Goal: Information Seeking & Learning: Find specific fact

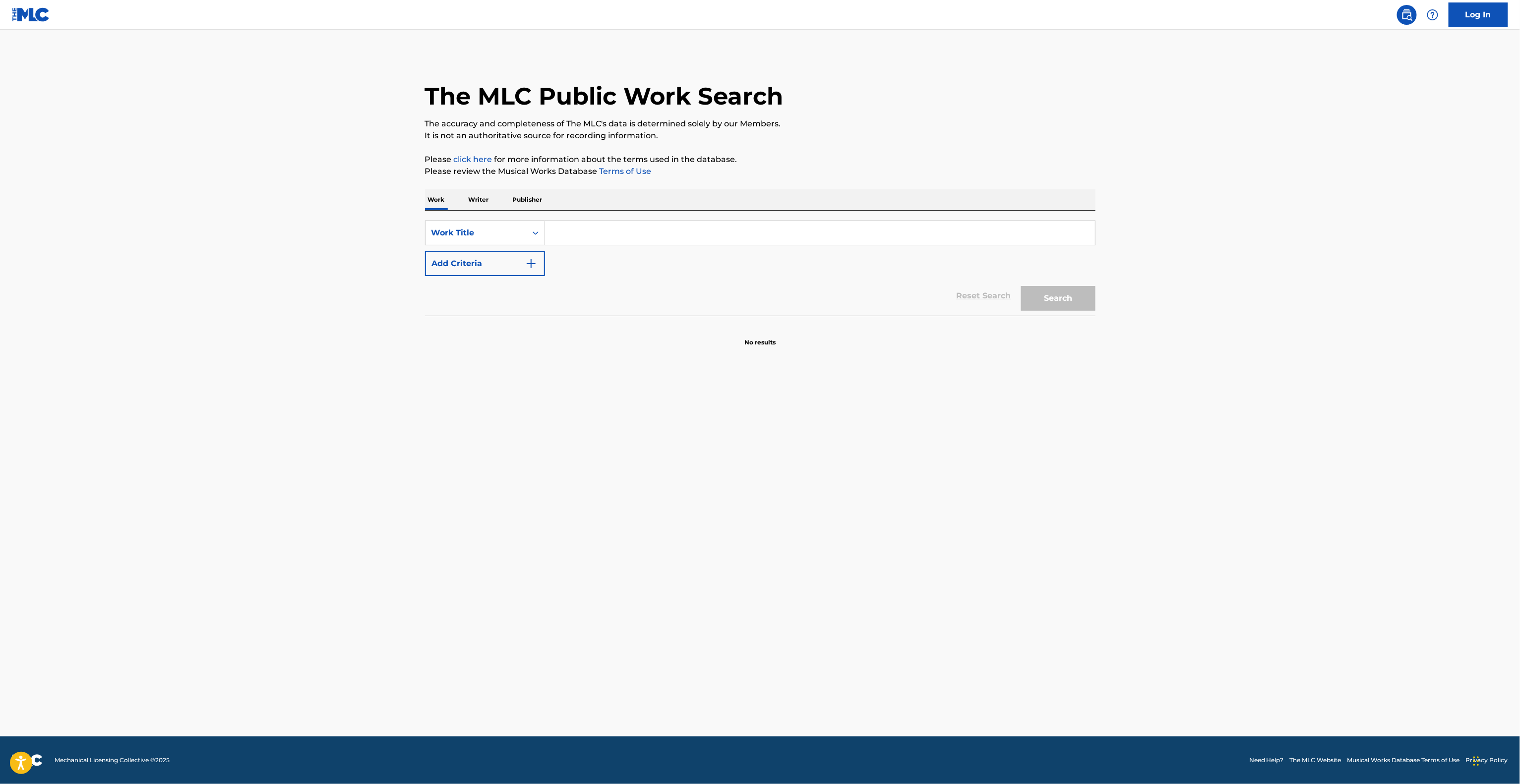
click at [601, 226] on input "Search Form" at bounding box center [820, 232] width 550 height 24
paste input "Say Goodbye [PERSON_NAME]"
drag, startPoint x: 608, startPoint y: 235, endPoint x: 680, endPoint y: 494, distance: 268.8
click at [833, 236] on input "Say Goodbye [PERSON_NAME]" at bounding box center [820, 232] width 550 height 24
type input "Say Goodbye"
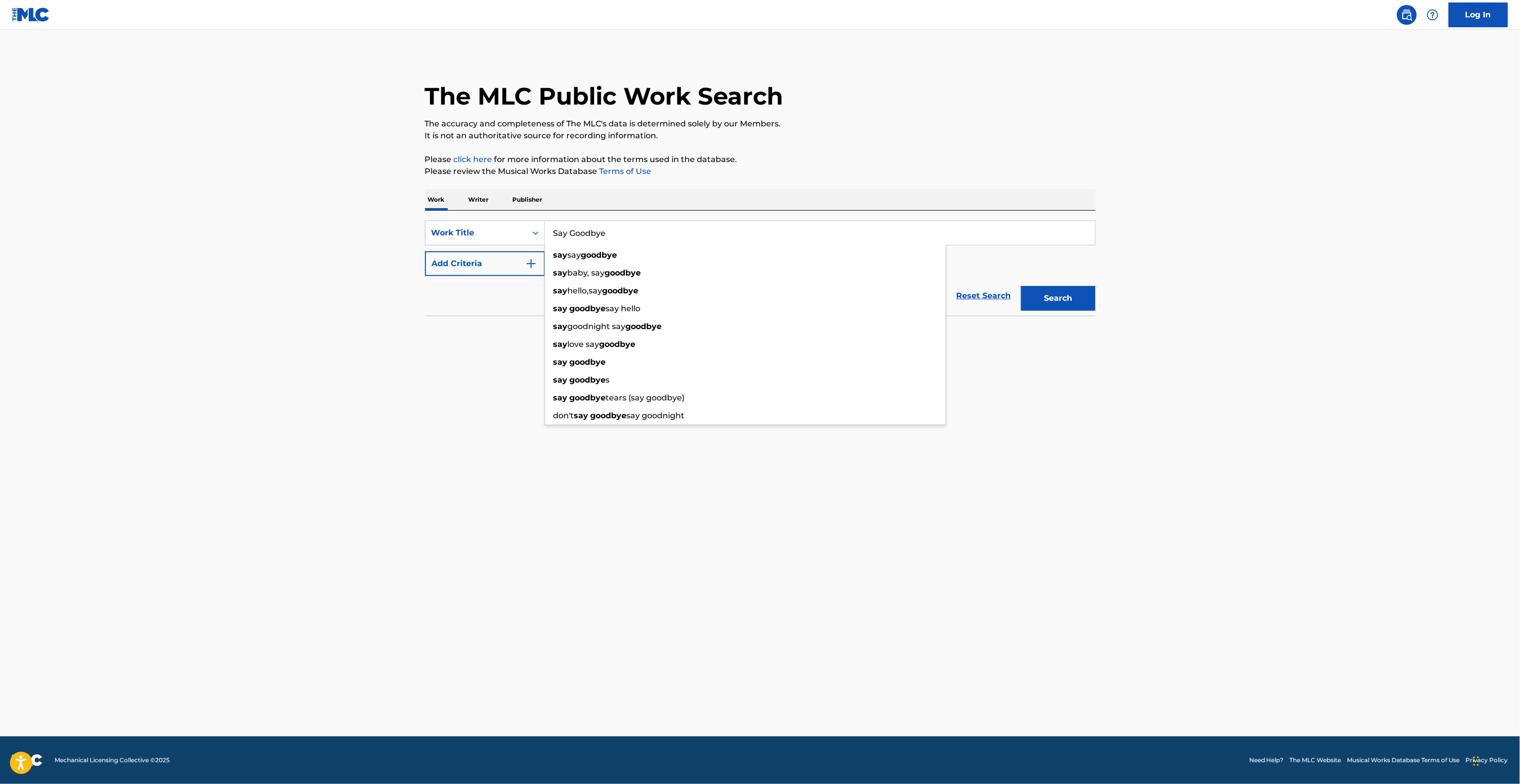
click at [304, 312] on main "The MLC Public Work Search The accuracy and completeness of The MLC's data is d…" at bounding box center [760, 383] width 1520 height 707
click at [482, 261] on button "Add Criteria" at bounding box center [484, 263] width 120 height 25
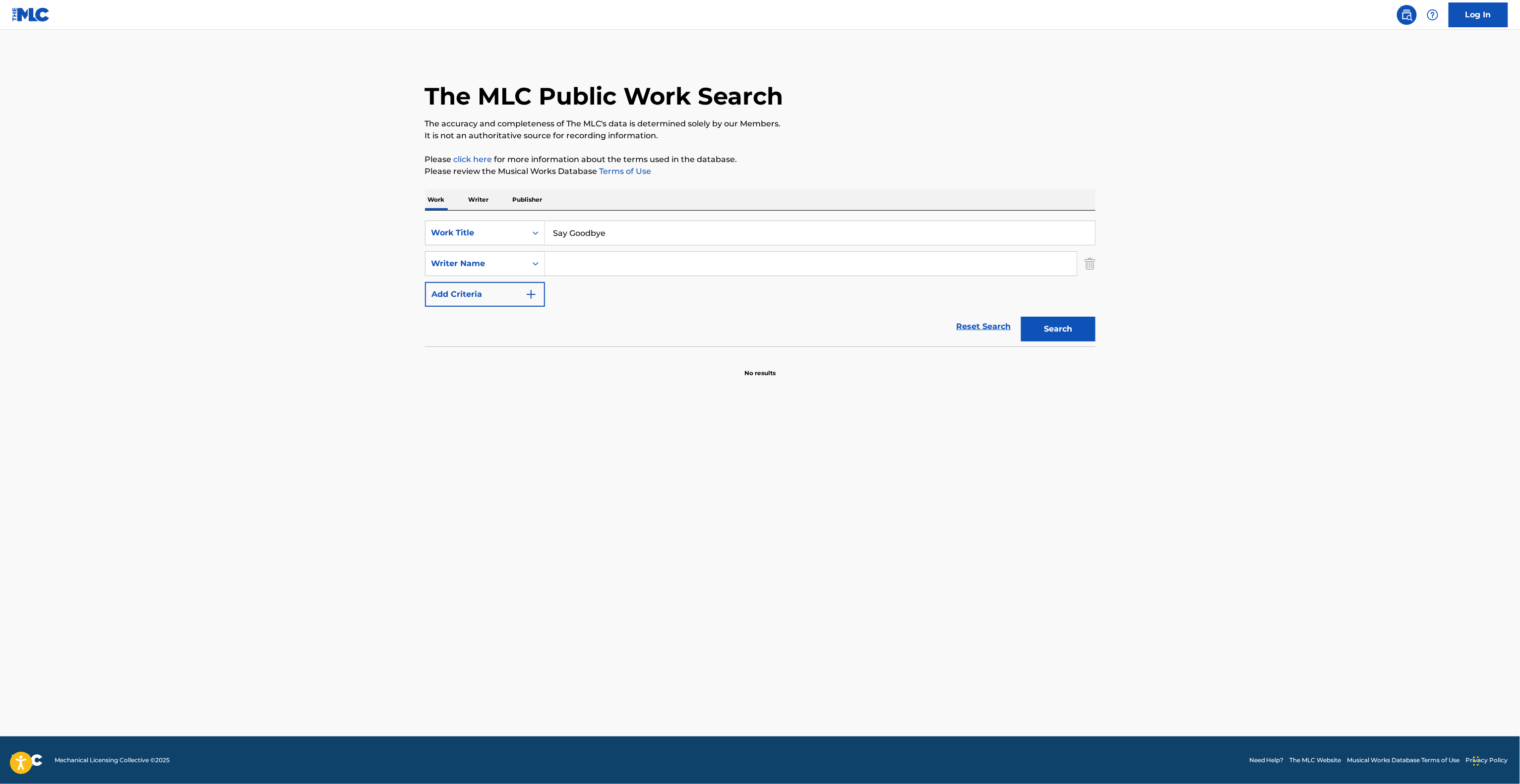
click at [598, 269] on input "Search Form" at bounding box center [811, 263] width 532 height 24
paste input "Geon"
type input "Geon"
click at [1083, 328] on button "Search" at bounding box center [1058, 329] width 74 height 25
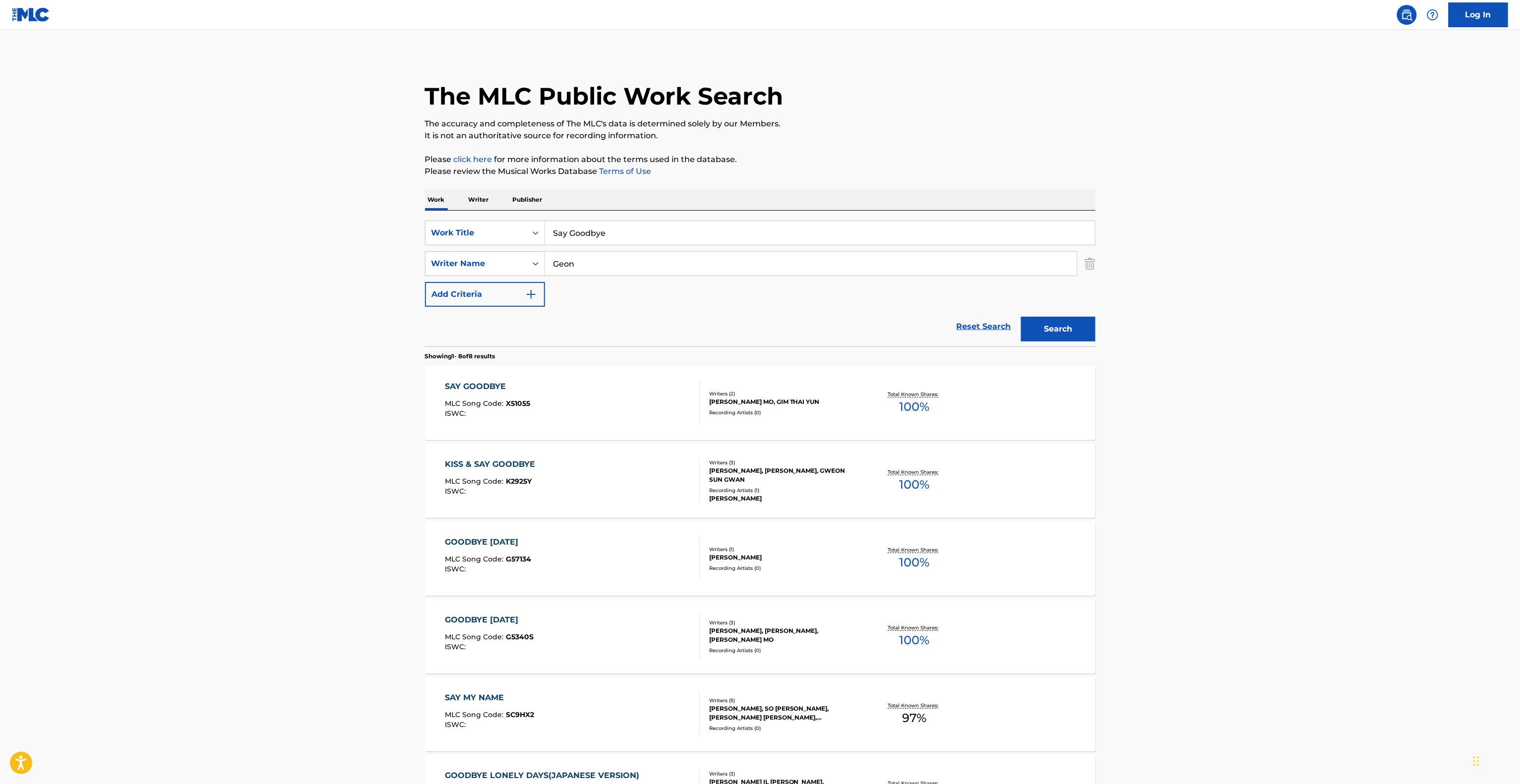
click at [1168, 344] on main "The MLC Public Work Search The accuracy and completeness of The MLC's data is d…" at bounding box center [760, 533] width 1520 height 1007
